Goal: Information Seeking & Learning: Learn about a topic

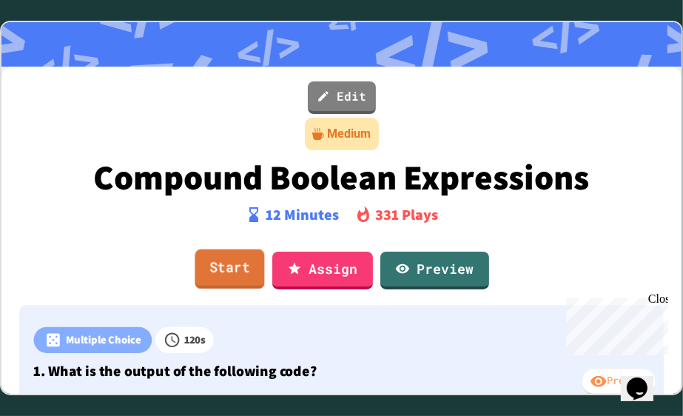
click at [226, 275] on link "Start" at bounding box center [230, 269] width 70 height 40
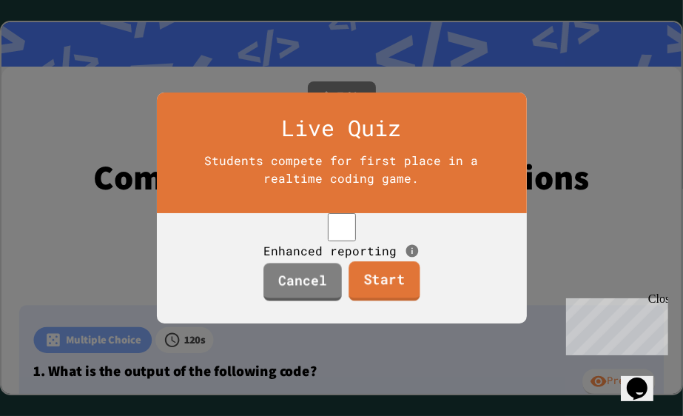
click at [392, 298] on link "Start" at bounding box center [384, 281] width 71 height 40
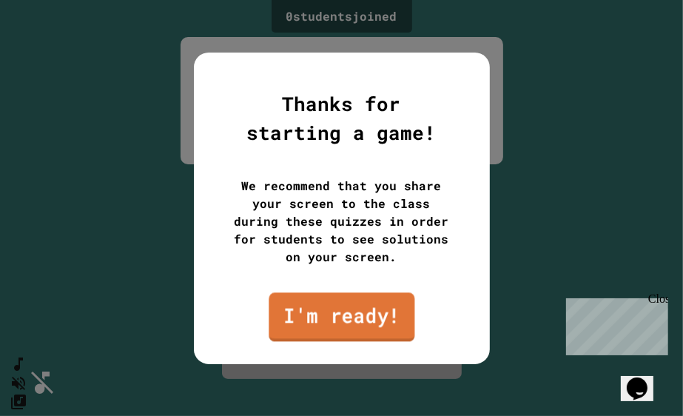
click at [363, 307] on link "I'm ready!" at bounding box center [342, 316] width 146 height 49
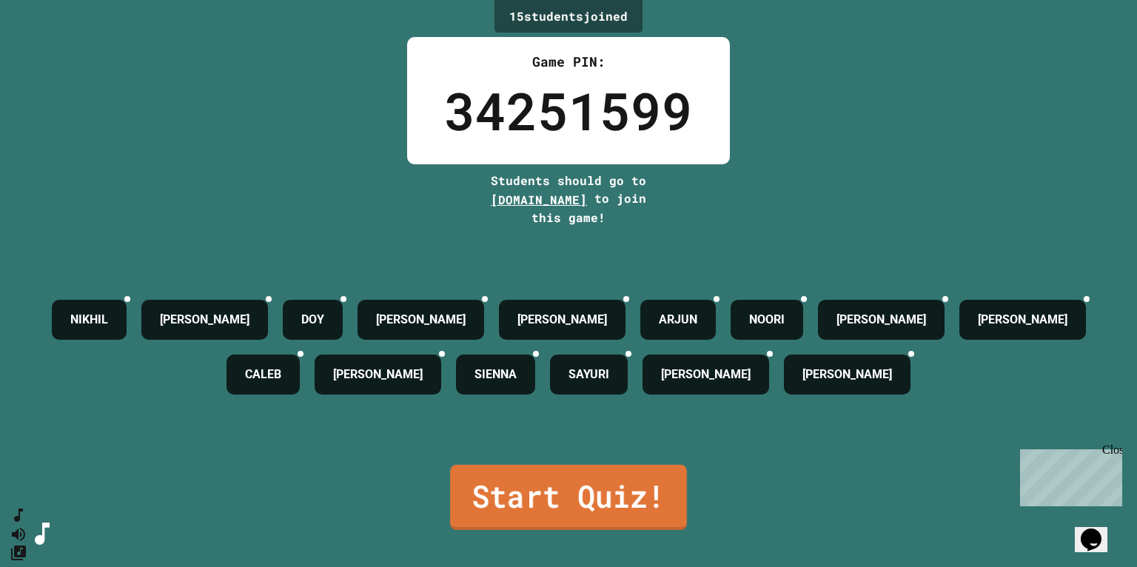
click at [606, 415] on link "Start Quiz!" at bounding box center [568, 497] width 237 height 65
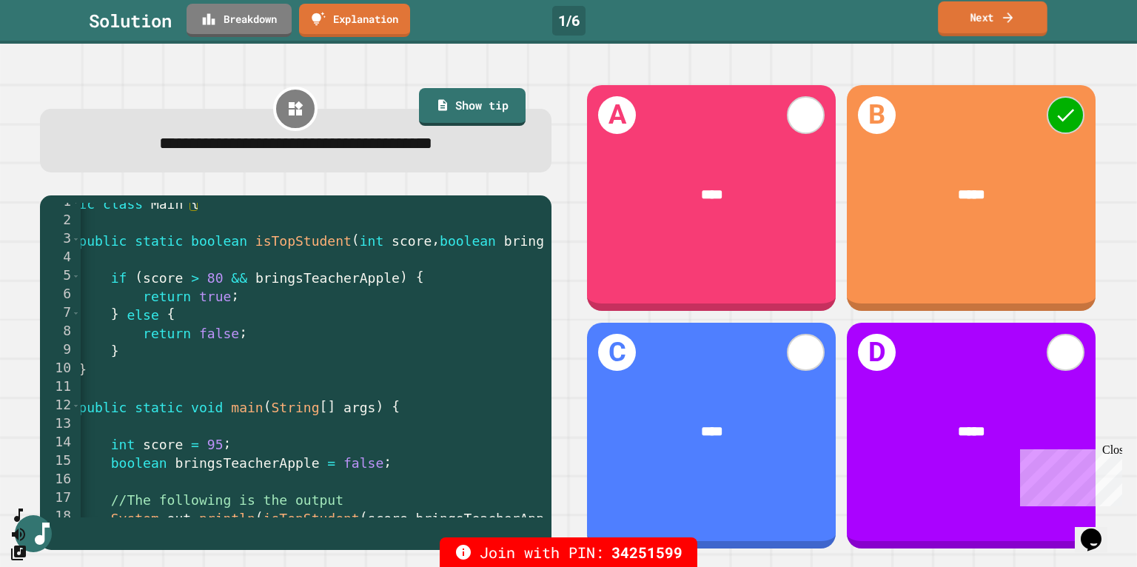
click at [682, 16] on link "Next" at bounding box center [992, 18] width 110 height 35
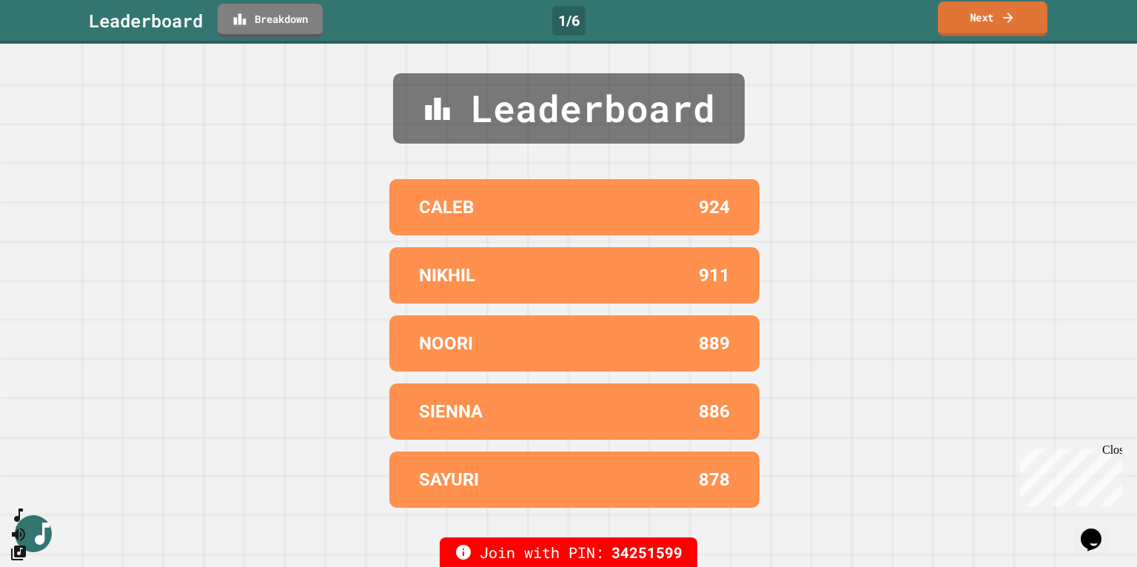
click at [682, 16] on link "Next" at bounding box center [992, 18] width 110 height 35
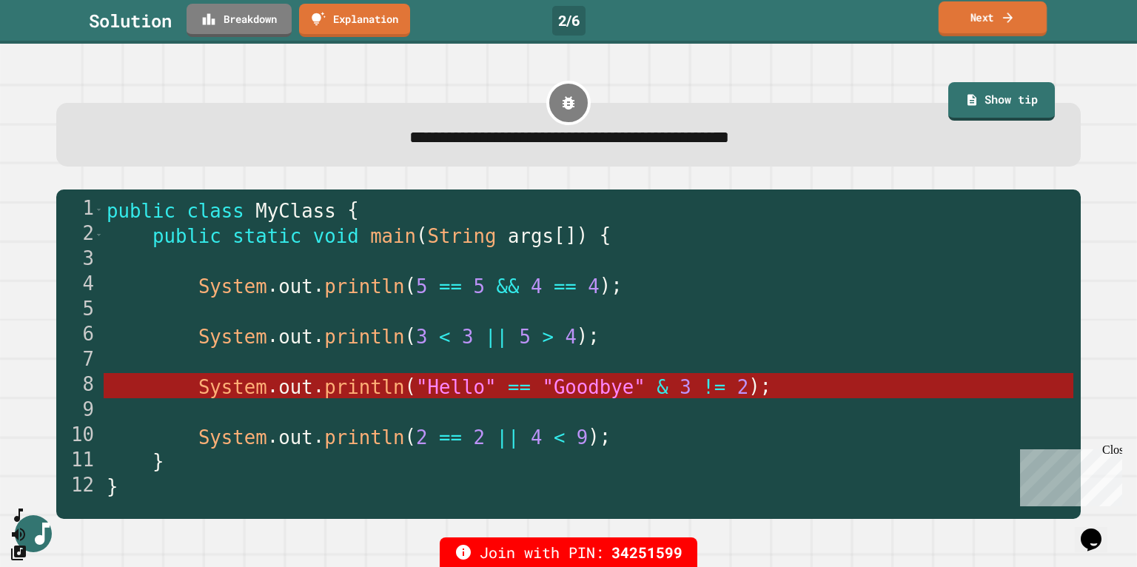
click at [682, 18] on link "Next" at bounding box center [992, 18] width 108 height 35
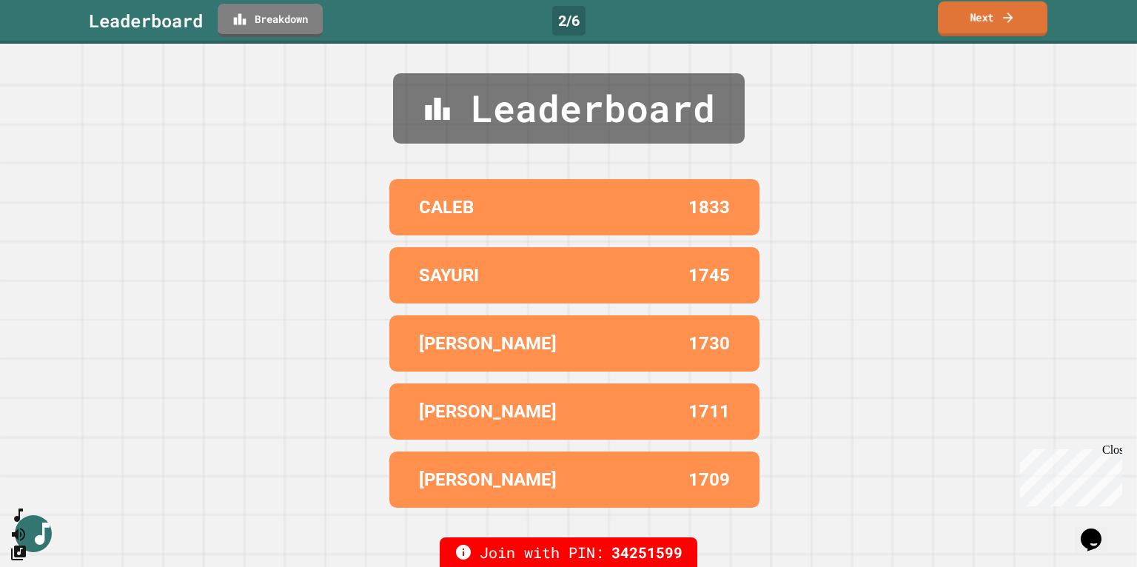
click at [682, 18] on link "Next" at bounding box center [992, 18] width 110 height 35
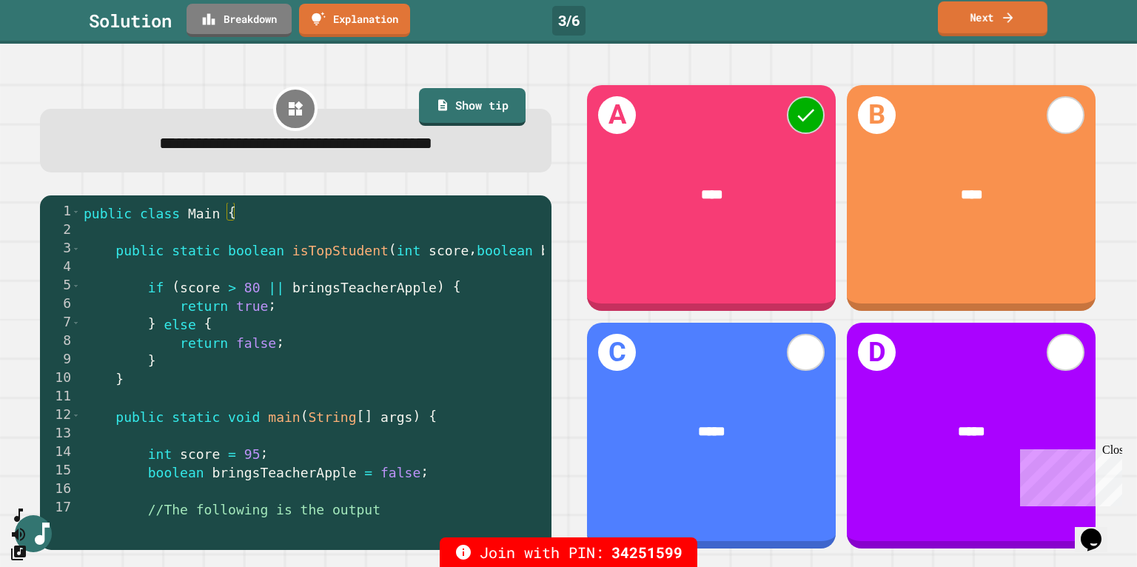
click at [682, 19] on link "Next" at bounding box center [992, 18] width 110 height 35
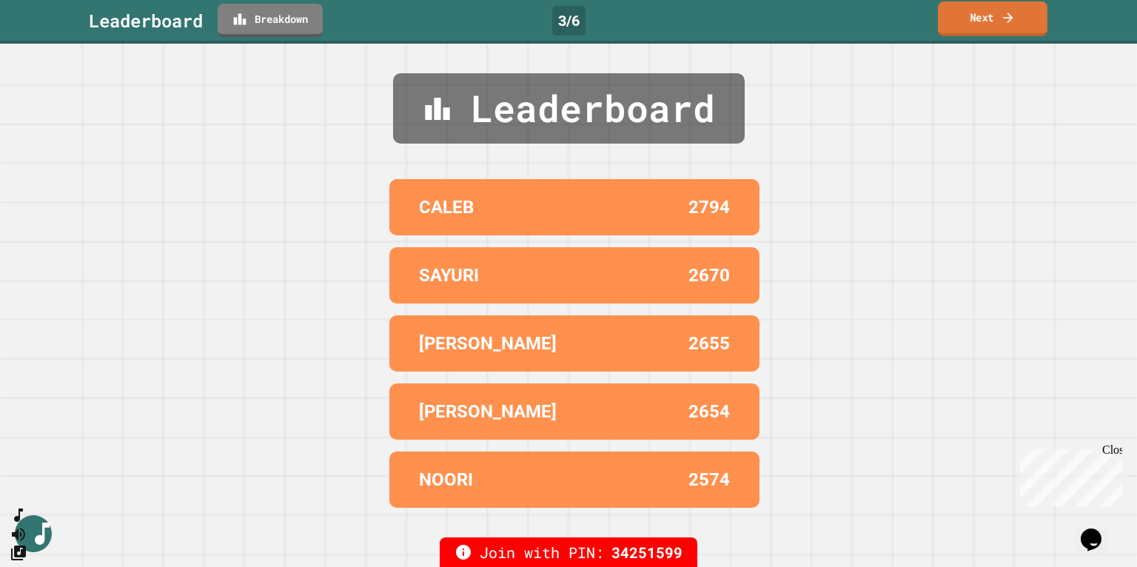
click at [682, 26] on link "Next" at bounding box center [992, 18] width 110 height 35
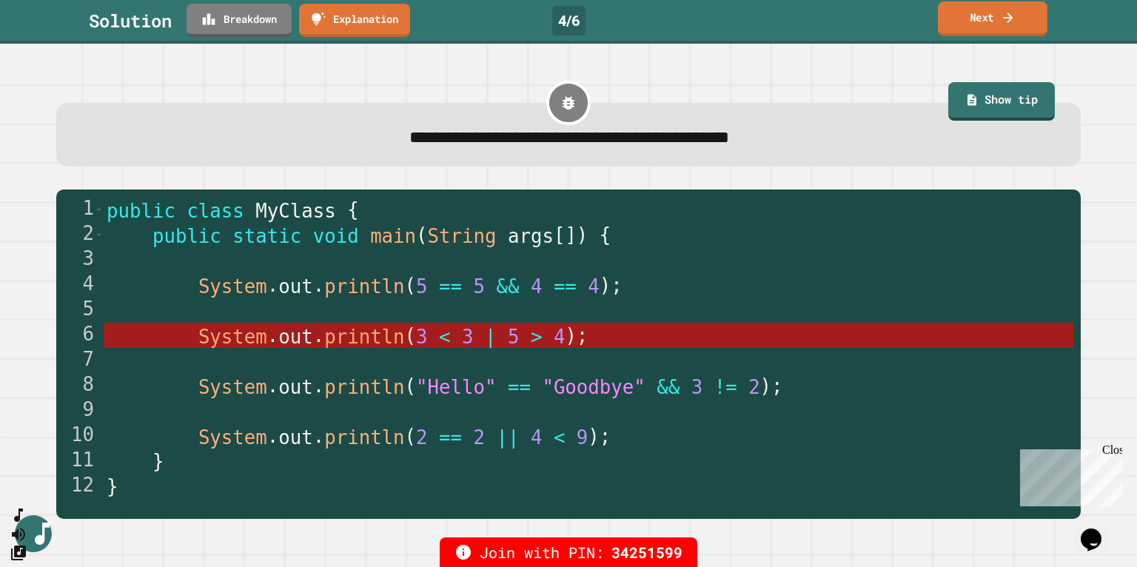
click at [682, 20] on link "Next" at bounding box center [992, 18] width 110 height 35
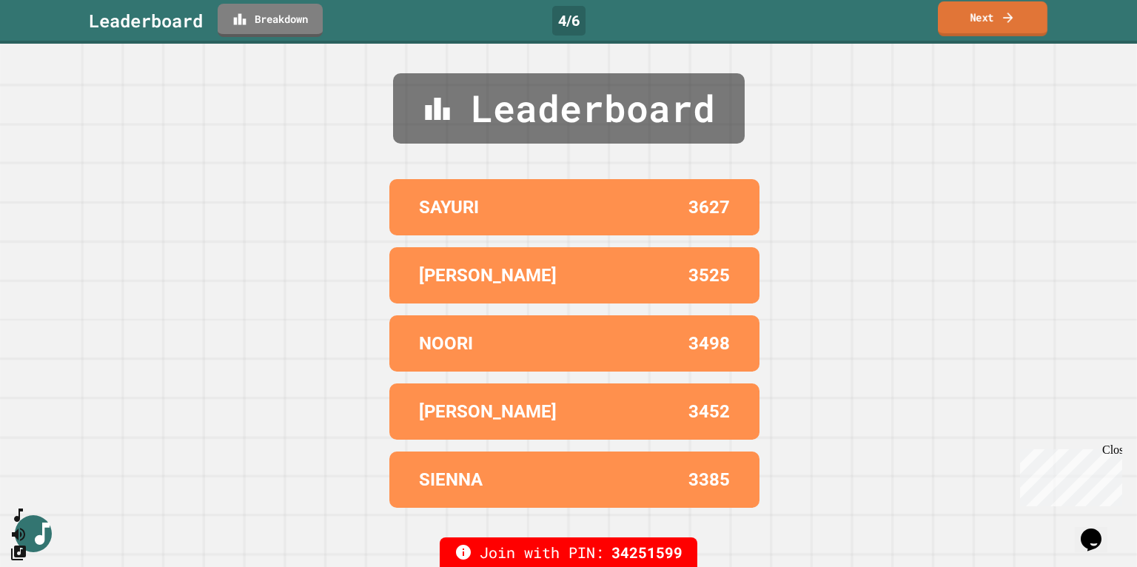
click at [682, 21] on link "Next" at bounding box center [992, 18] width 110 height 35
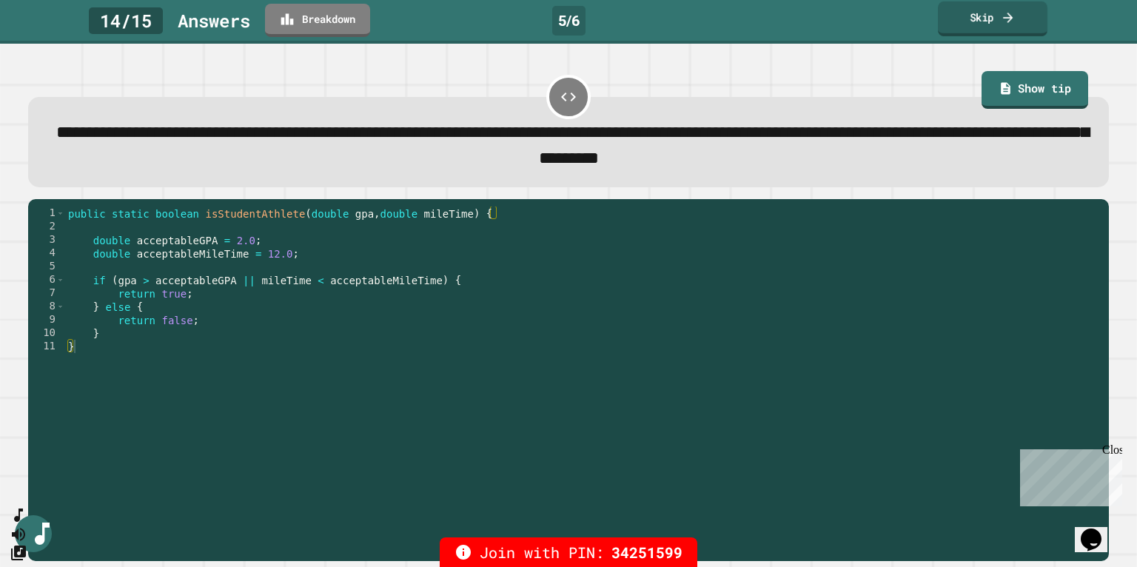
click at [682, 21] on link "Skip" at bounding box center [992, 18] width 110 height 35
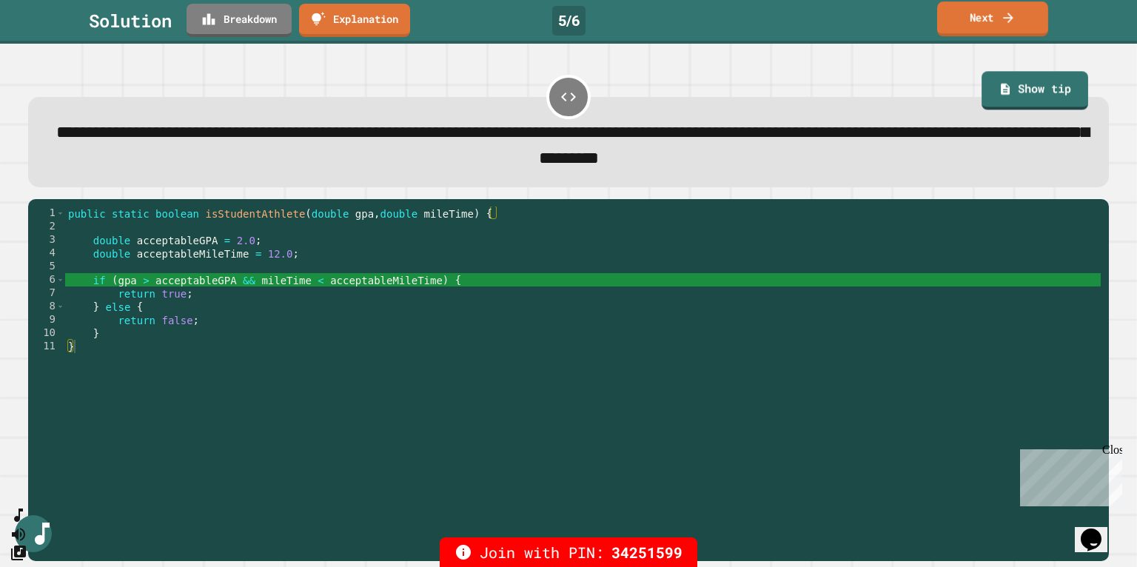
click at [682, 18] on link "Next" at bounding box center [992, 18] width 111 height 35
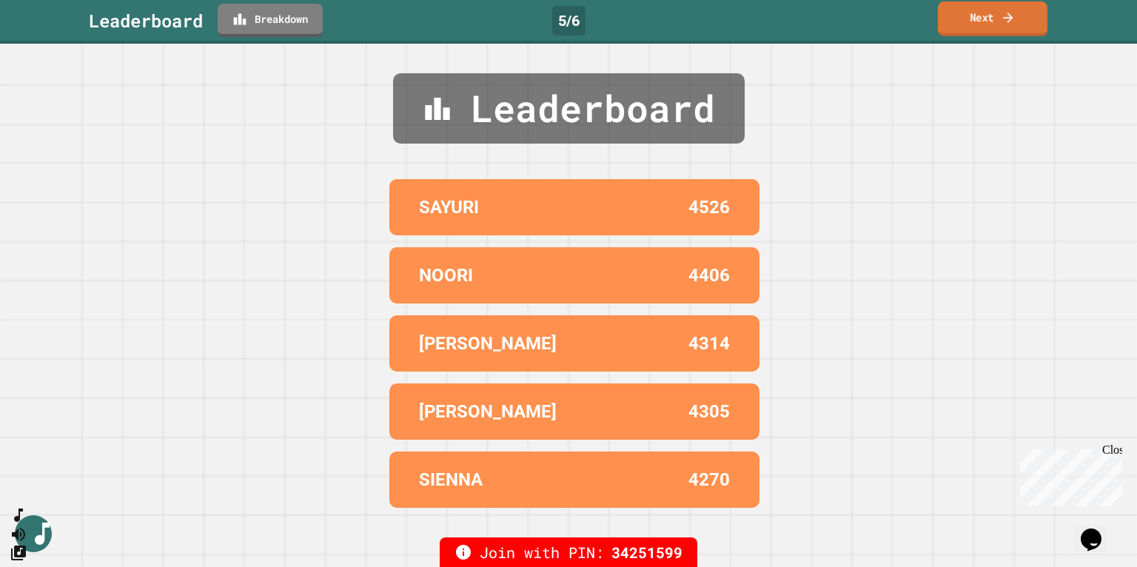
click at [682, 19] on icon at bounding box center [1007, 18] width 15 height 16
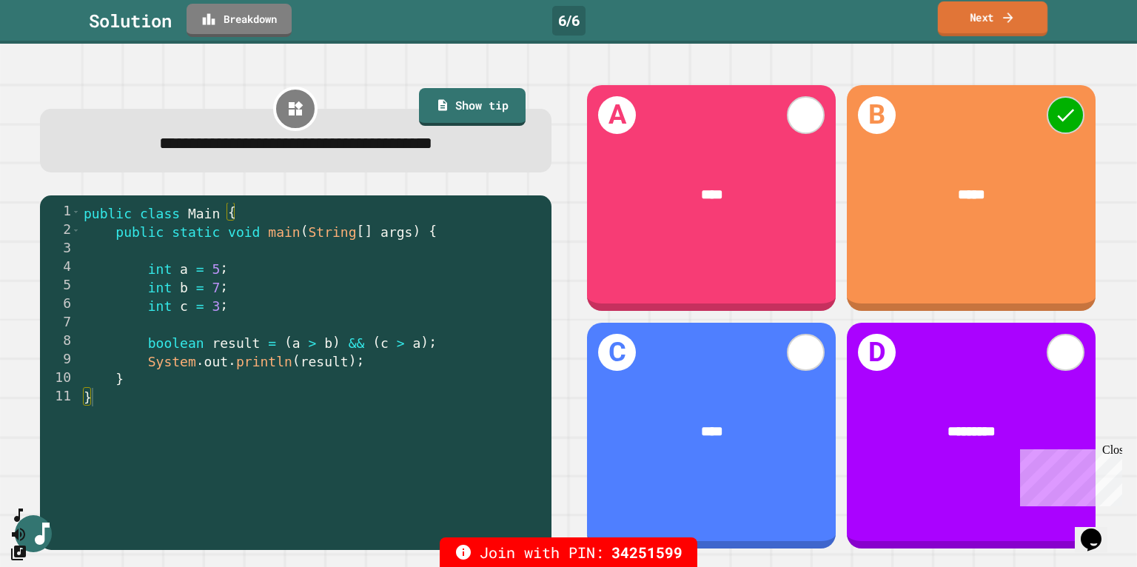
click at [682, 24] on link "Next" at bounding box center [992, 18] width 110 height 35
